Goal: Find specific page/section: Find specific page/section

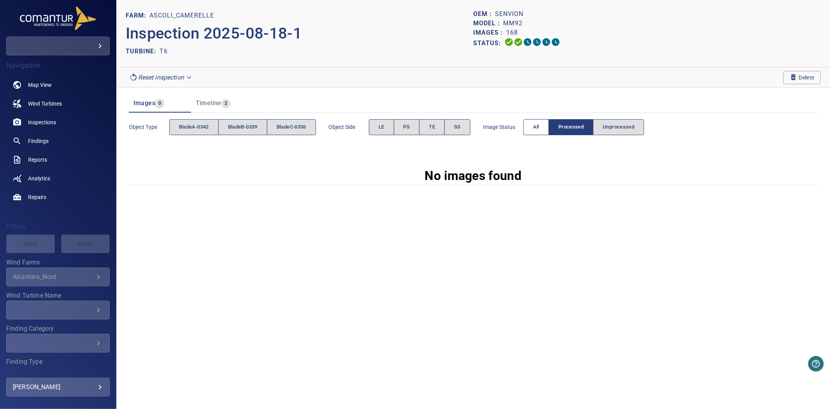
click at [539, 123] on span "All" at bounding box center [536, 127] width 6 height 9
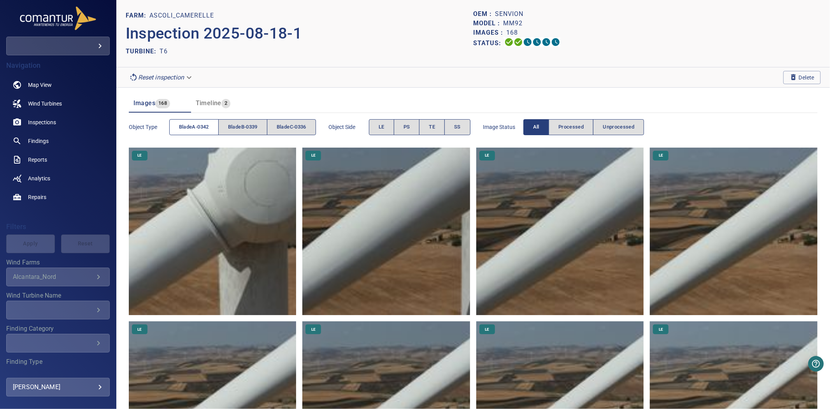
click at [187, 121] on button "bladeA-0342" at bounding box center [193, 127] width 49 height 16
click at [234, 125] on span "bladeB-0339" at bounding box center [243, 127] width 30 height 9
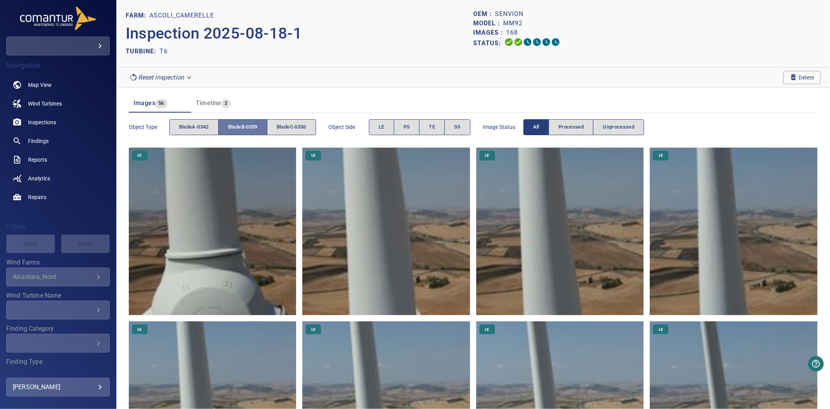
click at [234, 125] on span "bladeB-0339" at bounding box center [243, 127] width 30 height 9
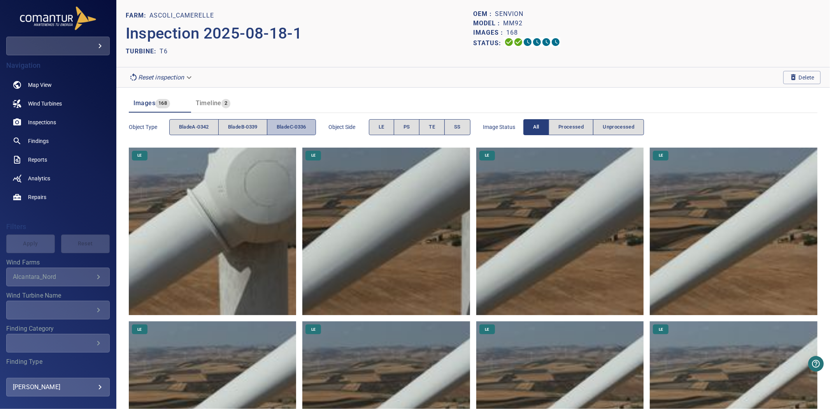
click at [301, 123] on span "bladeC-0336" at bounding box center [292, 127] width 30 height 9
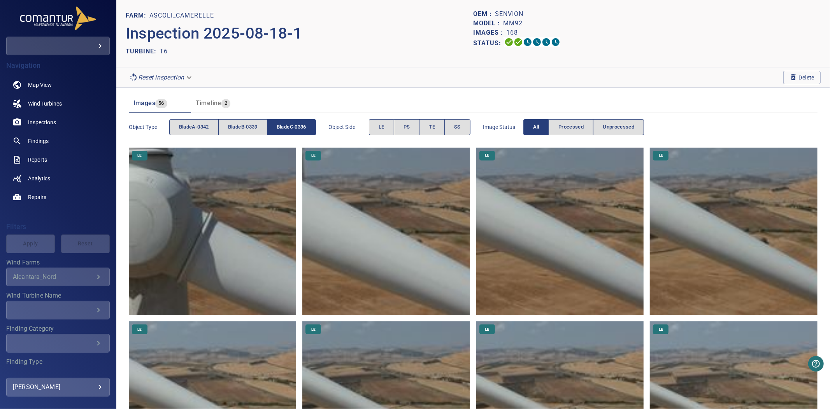
click at [301, 123] on span "bladeC-0336" at bounding box center [292, 127] width 30 height 9
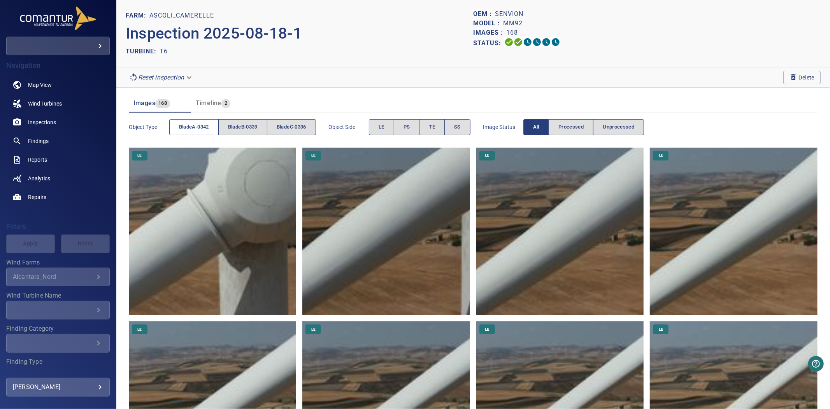
click at [195, 132] on button "bladeA-0342" at bounding box center [193, 127] width 49 height 16
click at [195, 131] on span "bladeA-0342" at bounding box center [194, 127] width 30 height 9
click at [246, 123] on span "bladeB-0339" at bounding box center [243, 127] width 30 height 9
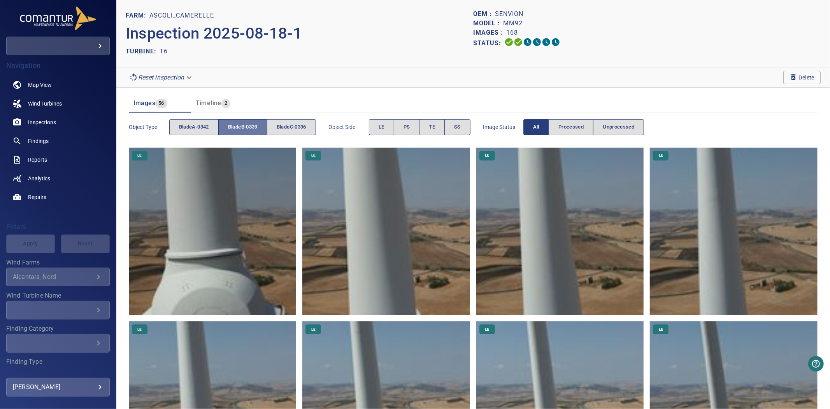
click at [246, 123] on span "bladeB-0339" at bounding box center [243, 127] width 30 height 9
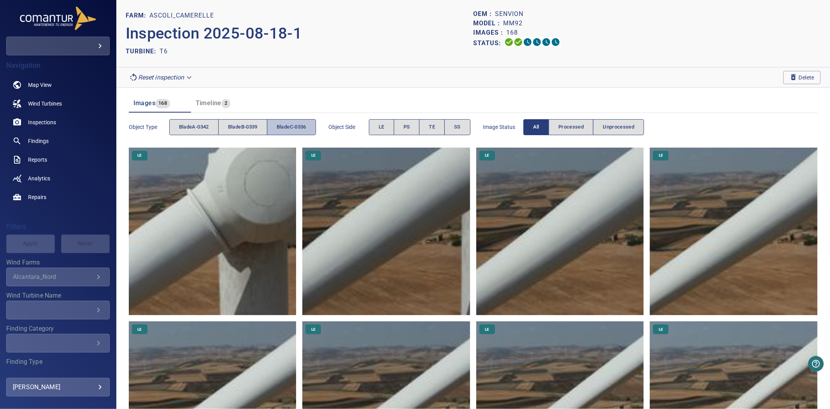
click at [281, 123] on span "bladeC-0336" at bounding box center [292, 127] width 30 height 9
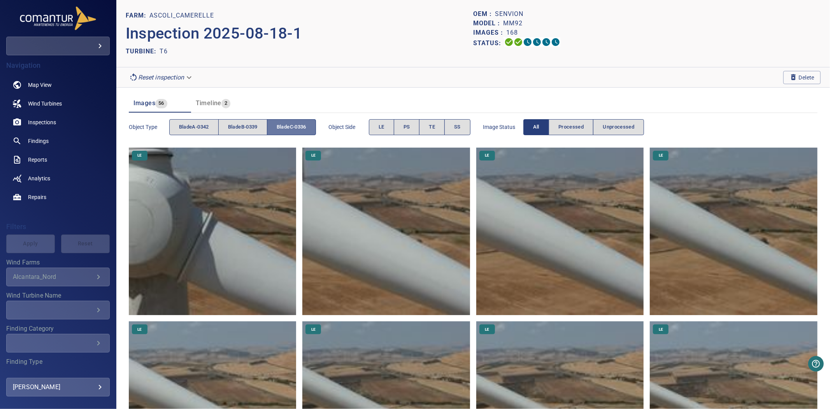
click at [281, 123] on span "bladeC-0336" at bounding box center [292, 127] width 30 height 9
